Goal: Navigation & Orientation: Understand site structure

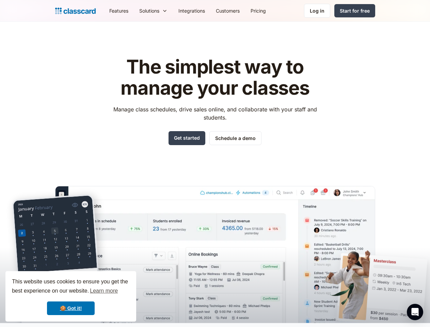
click at [215, 164] on div "The simplest way to manage your classes Manage class schedules, drive sales onl…" at bounding box center [215, 184] width 320 height 277
click at [71, 296] on div "This website uses cookies to ensure you get the best experience on our website.…" at bounding box center [70, 296] width 131 height 50
click at [240, 11] on nav "Features Resources Blog The latest industry news, updates and info. Customer st…" at bounding box center [240, 10] width 272 height 15
click at [134, 11] on div "Solutions Sports academy Swim school Dance studio Gymnastics Music school Marti…" at bounding box center [153, 10] width 39 height 15
click at [415, 312] on icon "Open Intercom Messenger" at bounding box center [415, 312] width 7 height 8
